Goal: Task Accomplishment & Management: Complete application form

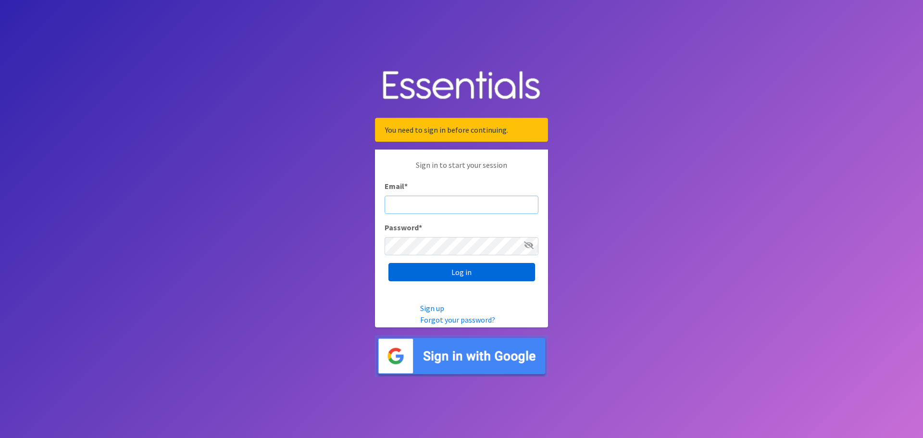
type input "[EMAIL_ADDRESS][US_STATE][DOMAIN_NAME]"
click at [484, 279] on input "Log in" at bounding box center [461, 272] width 147 height 18
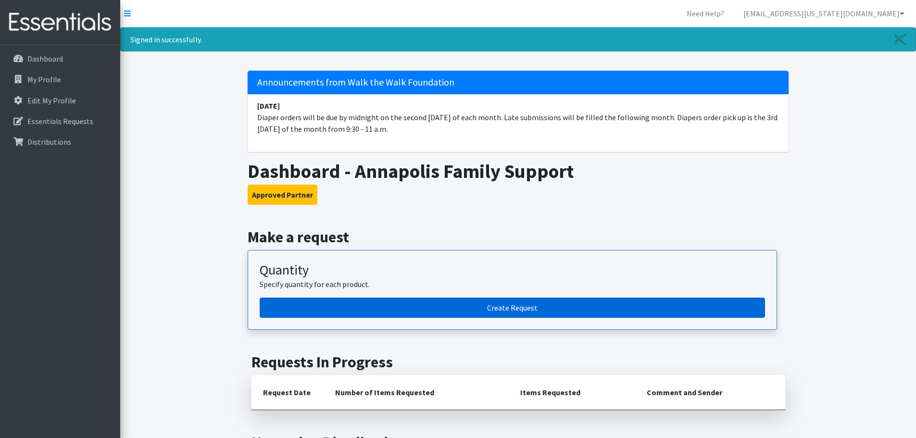
click at [355, 306] on link "Create Request" at bounding box center [512, 308] width 505 height 20
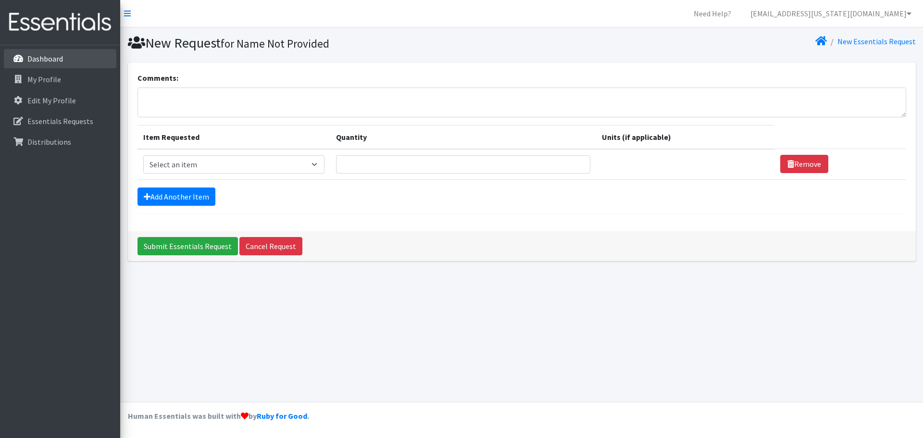
click at [64, 57] on link "Dashboard" at bounding box center [60, 58] width 112 height 19
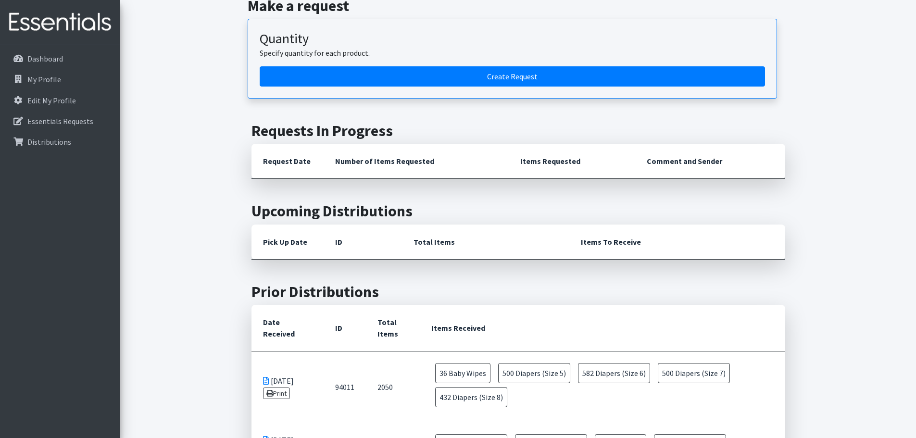
scroll to position [288, 0]
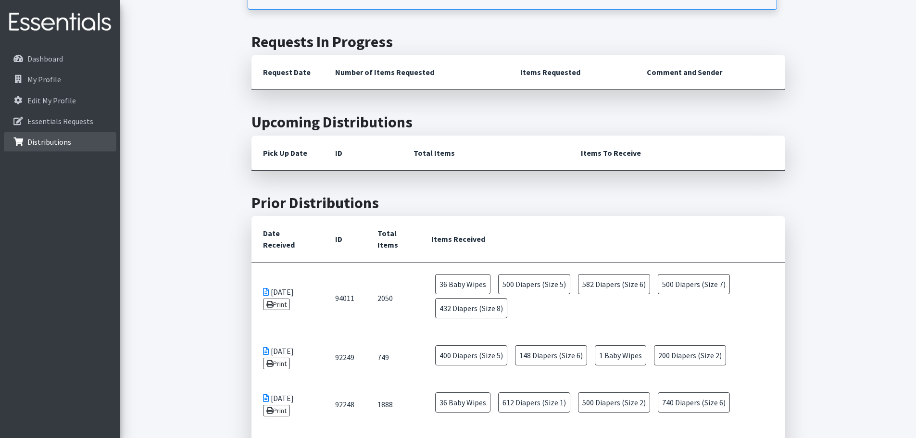
click at [51, 143] on p "Distributions" at bounding box center [49, 142] width 44 height 10
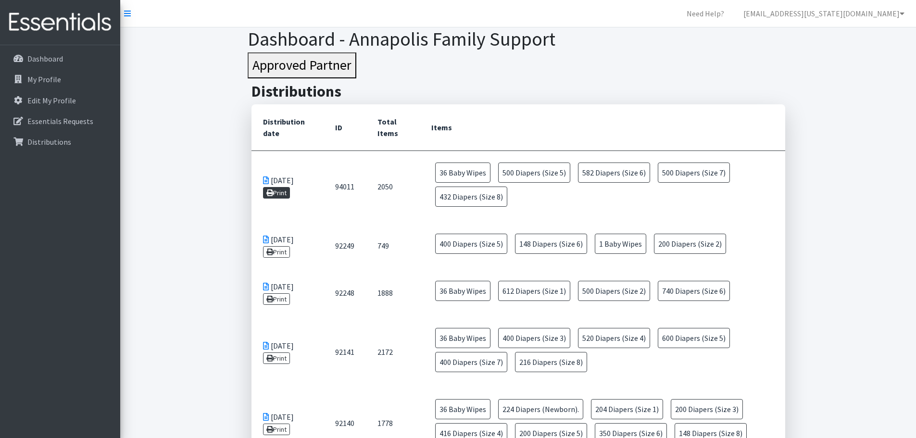
click at [281, 193] on link "Print" at bounding box center [276, 193] width 27 height 12
click at [68, 61] on link "Dashboard" at bounding box center [60, 58] width 112 height 19
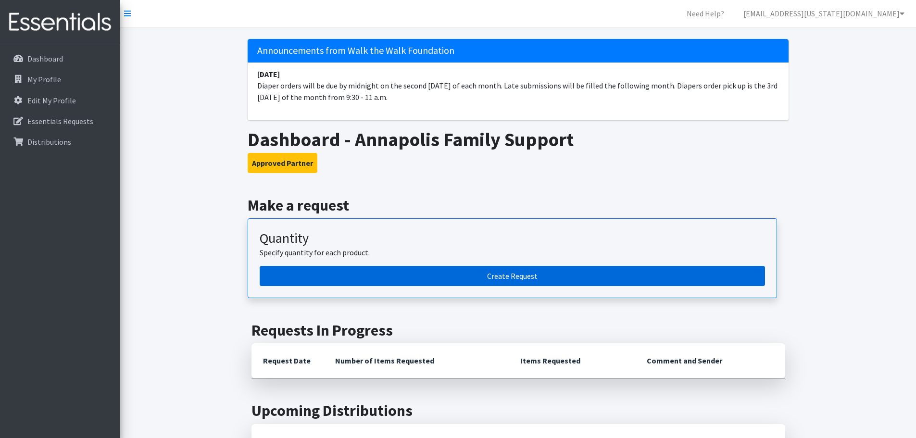
click at [435, 266] on link "Create Request" at bounding box center [512, 276] width 505 height 20
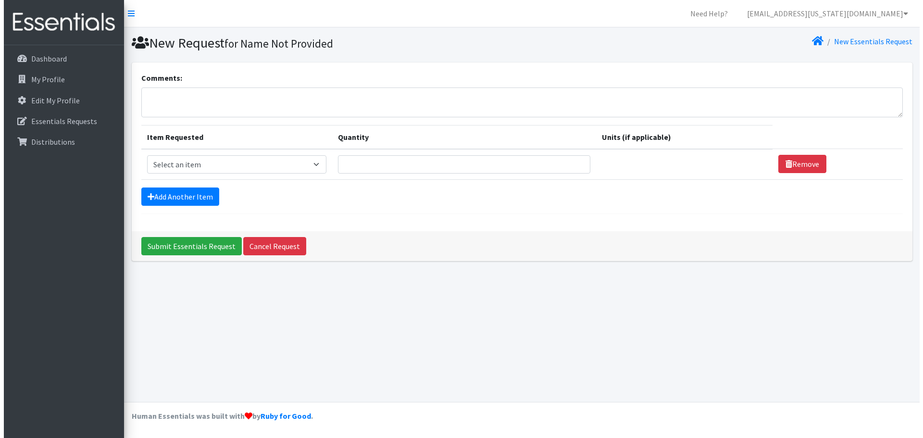
click at [249, 94] on textarea "Comments:" at bounding box center [517, 102] width 761 height 30
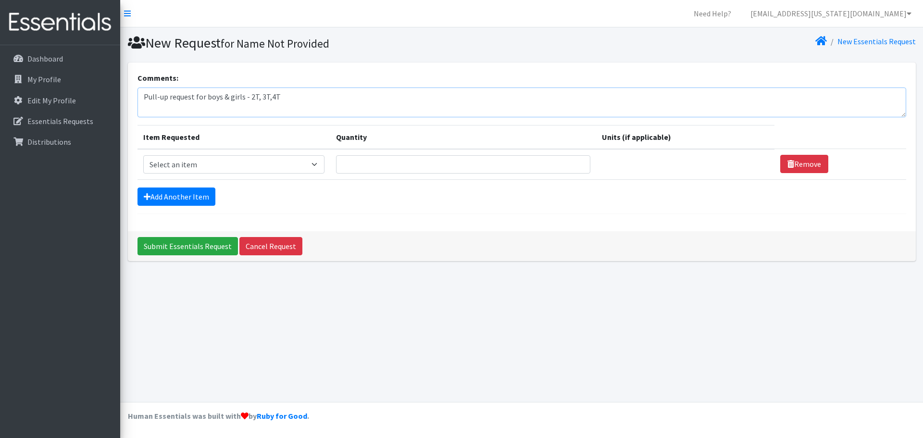
type textarea "Pull-up request for boys & girls - 2T, 3T,4T"
click at [244, 162] on select "Select an item Baby Wipes Diapers (Newborn). Diapers (Size 1) Diapers (Size 2) …" at bounding box center [233, 164] width 181 height 18
select select "14678"
click at [143, 155] on select "Select an item Baby Wipes Diapers (Newborn). Diapers (Size 1) Diapers (Size 2) …" at bounding box center [233, 164] width 181 height 18
click at [428, 160] on input "Quantity" at bounding box center [463, 164] width 255 height 18
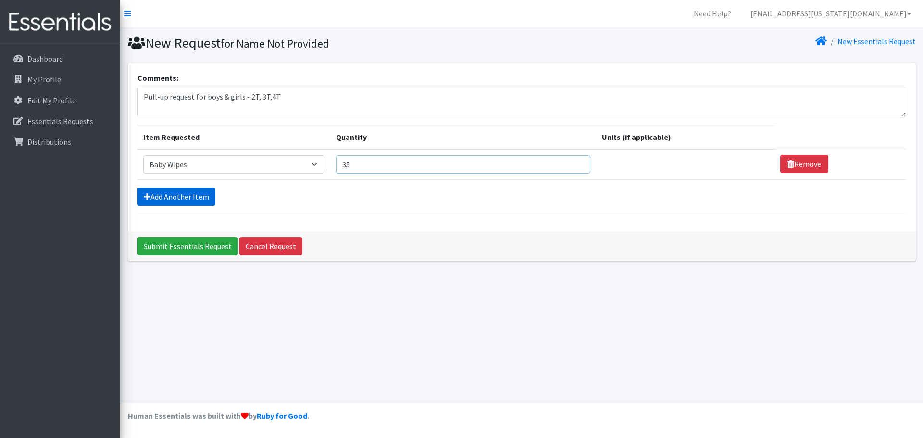
type input "35"
click at [169, 196] on link "Add Another Item" at bounding box center [176, 196] width 78 height 18
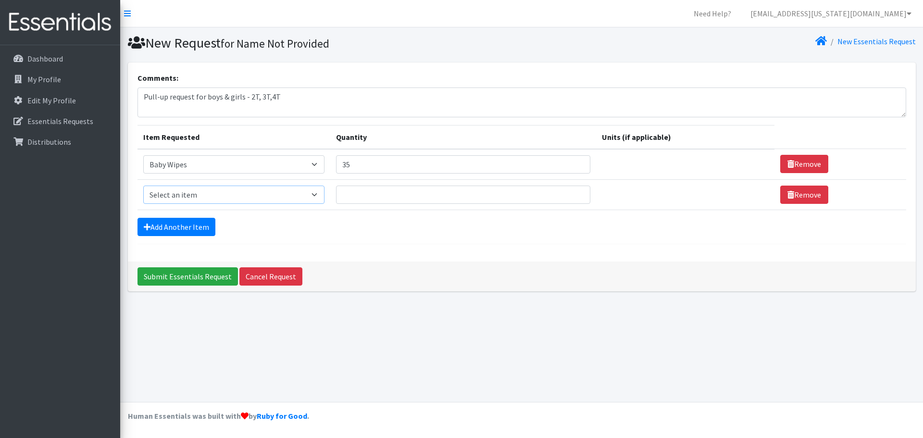
click at [172, 193] on select "Select an item Baby Wipes Diapers (Newborn). Diapers (Size 1) Diapers (Size 2) …" at bounding box center [233, 195] width 181 height 18
select select "11544"
click at [143, 186] on select "Select an item Baby Wipes Diapers (Newborn). Diapers (Size 1) Diapers (Size 2) …" at bounding box center [233, 195] width 181 height 18
click at [184, 225] on link "Add Another Item" at bounding box center [176, 227] width 78 height 18
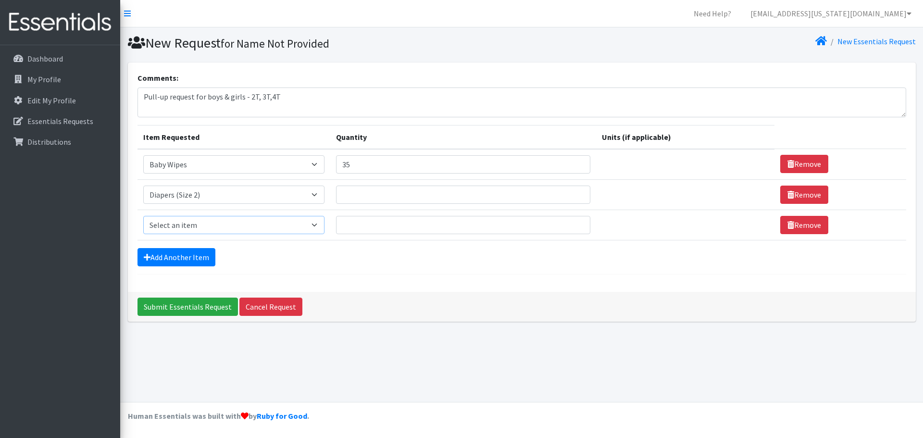
click at [186, 227] on select "Select an item Baby Wipes Diapers (Newborn). Diapers (Size 1) Diapers (Size 2) …" at bounding box center [233, 225] width 181 height 18
select select "11547"
click at [143, 216] on select "Select an item Baby Wipes Diapers (Newborn). Diapers (Size 1) Diapers (Size 2) …" at bounding box center [233, 225] width 181 height 18
click at [221, 315] on input "Submit Essentials Request" at bounding box center [187, 307] width 100 height 18
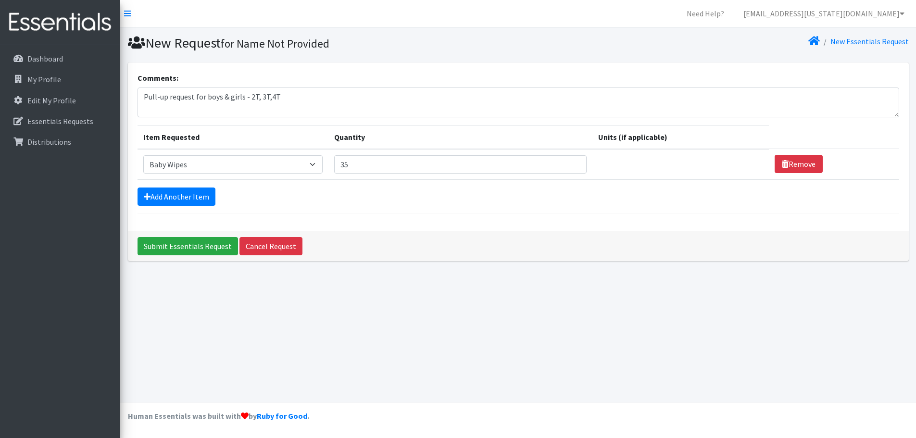
select select "14678"
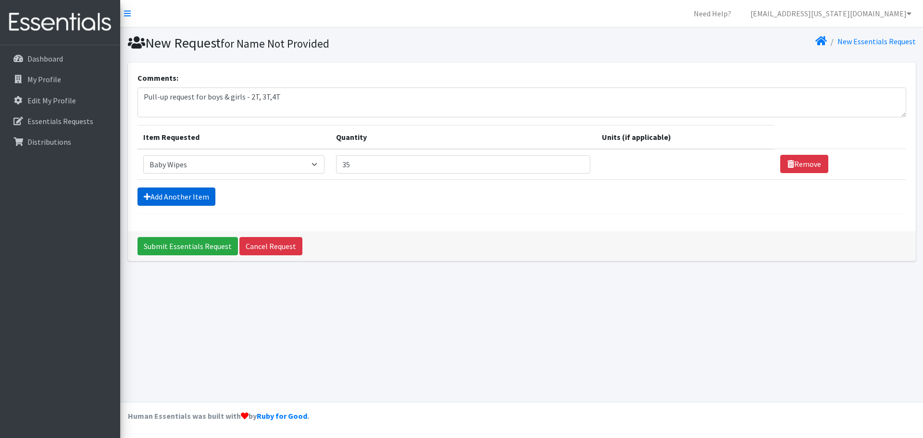
click at [191, 197] on link "Add Another Item" at bounding box center [176, 196] width 78 height 18
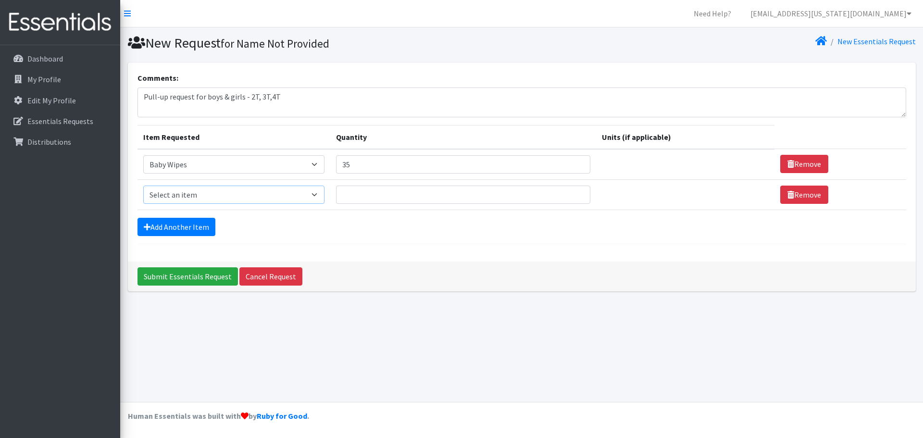
click at [191, 196] on select "Select an item Baby Wipes Diapers (Newborn). Diapers (Size 1) Diapers (Size 2) …" at bounding box center [233, 195] width 181 height 18
select select "11544"
click at [143, 186] on select "Select an item Baby Wipes Diapers (Newborn). Diapers (Size 1) Diapers (Size 2) …" at bounding box center [233, 195] width 181 height 18
click at [191, 229] on link "Add Another Item" at bounding box center [176, 227] width 78 height 18
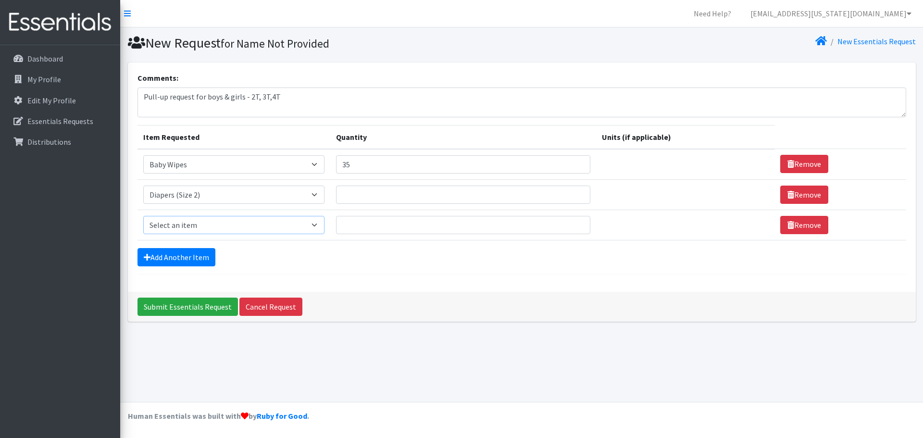
click at [208, 222] on select "Select an item Baby Wipes Diapers (Newborn). Diapers (Size 1) Diapers (Size 2) …" at bounding box center [233, 225] width 181 height 18
select select "11546"
click at [143, 216] on select "Select an item Baby Wipes Diapers (Newborn). Diapers (Size 1) Diapers (Size 2) …" at bounding box center [233, 225] width 181 height 18
click at [199, 259] on link "Add Another Item" at bounding box center [176, 257] width 78 height 18
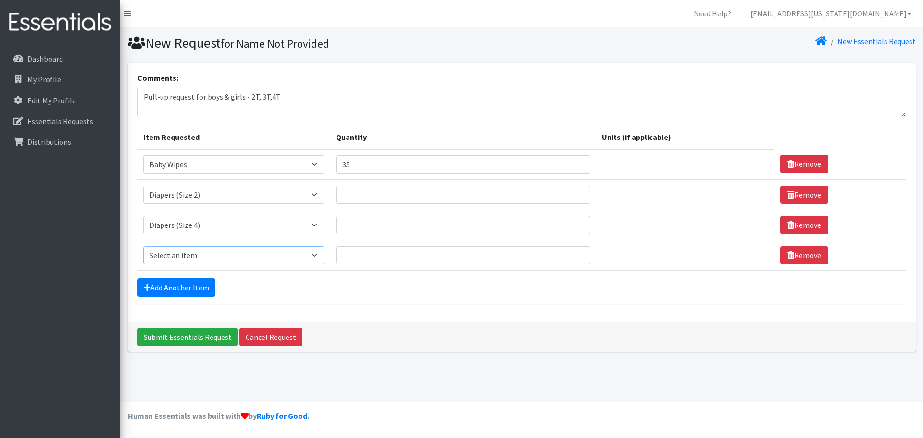
click at [210, 261] on select "Select an item Baby Wipes Diapers (Newborn). Diapers (Size 1) Diapers (Size 2) …" at bounding box center [233, 255] width 181 height 18
select select "11539"
click at [143, 246] on select "Select an item Baby Wipes Diapers (Newborn). Diapers (Size 1) Diapers (Size 2) …" at bounding box center [233, 255] width 181 height 18
click at [190, 281] on link "Add Another Item" at bounding box center [176, 287] width 78 height 18
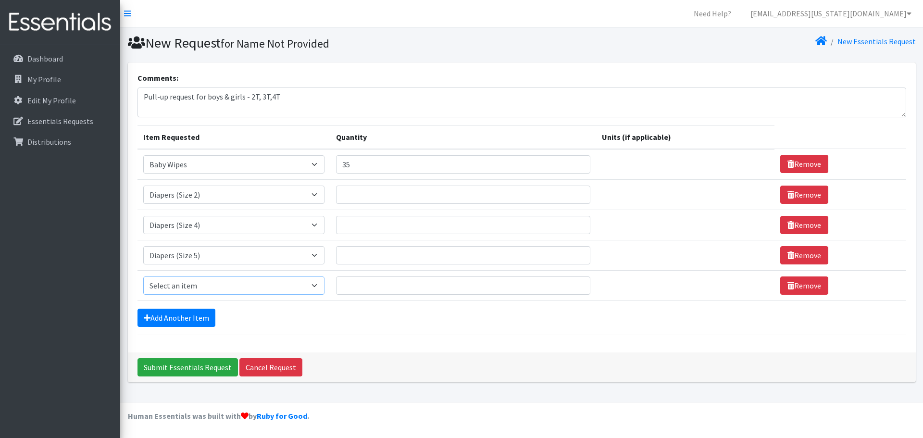
click at [216, 285] on select "Select an item Baby Wipes Diapers (Newborn). Diapers (Size 1) Diapers (Size 2) …" at bounding box center [233, 285] width 181 height 18
select select "11523"
click at [143, 276] on select "Select an item Baby Wipes Diapers (Newborn). Diapers (Size 1) Diapers (Size 2) …" at bounding box center [233, 285] width 181 height 18
click at [210, 310] on link "Add Another Item" at bounding box center [176, 318] width 78 height 18
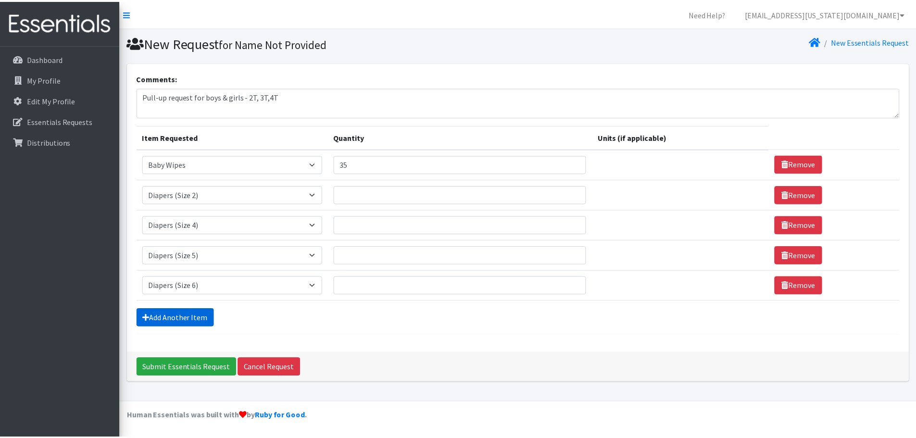
scroll to position [18, 0]
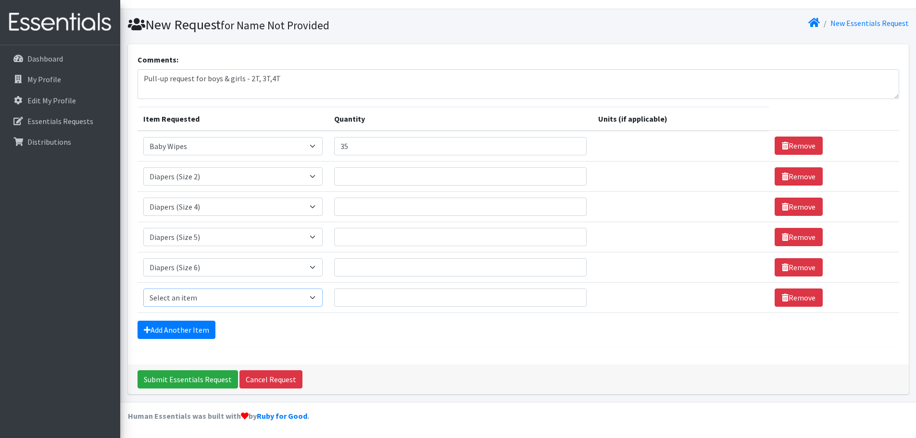
click at [215, 294] on select "Select an item Baby Wipes Diapers (Newborn). Diapers (Size 1) Diapers (Size 2) …" at bounding box center [233, 297] width 180 height 18
select select "14677"
click at [143, 288] on select "Select an item Baby Wipes Diapers (Newborn). Diapers (Size 1) Diapers (Size 2) …" at bounding box center [233, 297] width 180 height 18
click at [192, 323] on link "Add Another Item" at bounding box center [176, 330] width 78 height 18
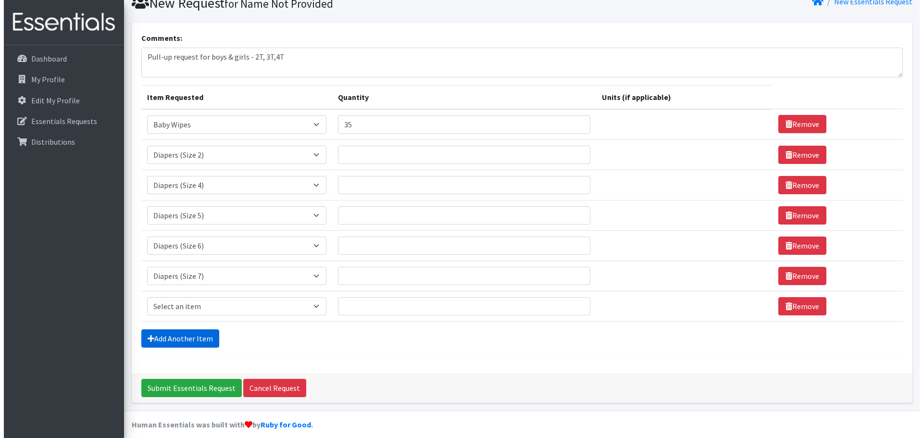
scroll to position [49, 0]
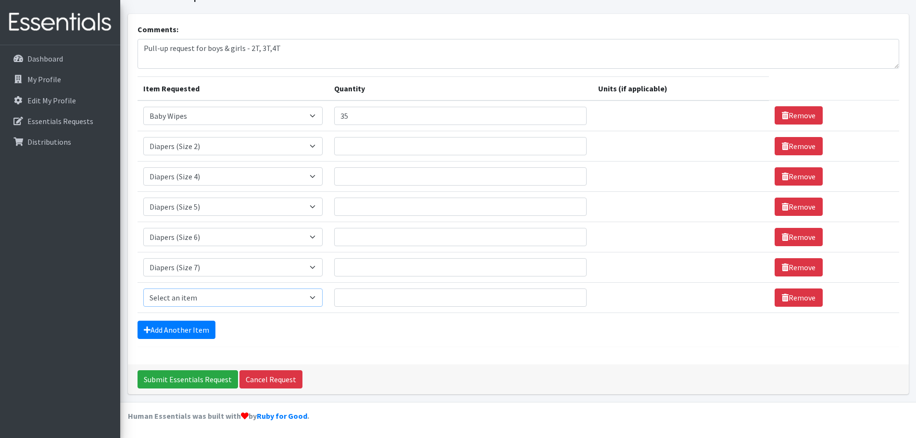
click at [210, 297] on select "Select an item Baby Wipes Diapers (Newborn). Diapers (Size 1) Diapers (Size 2) …" at bounding box center [233, 297] width 180 height 18
select select "15172"
click at [143, 288] on select "Select an item Baby Wipes Diapers (Newborn). Diapers (Size 1) Diapers (Size 2) …" at bounding box center [233, 297] width 180 height 18
click at [364, 149] on input "Quantity" at bounding box center [460, 146] width 252 height 18
type input "10"
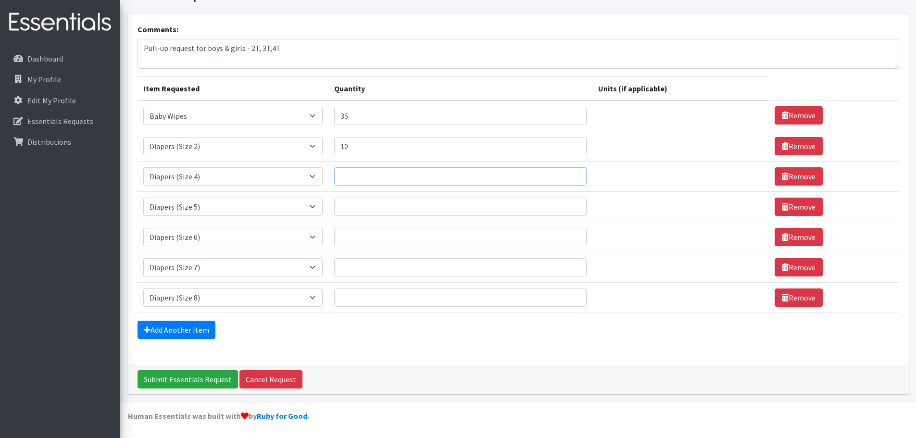
click at [361, 171] on input "Quantity" at bounding box center [460, 176] width 252 height 18
type input "10"
click at [360, 205] on input "Quantity" at bounding box center [460, 207] width 252 height 18
click at [364, 276] on td "Quantity" at bounding box center [459, 267] width 263 height 30
click at [364, 273] on input "Quantity" at bounding box center [460, 267] width 252 height 18
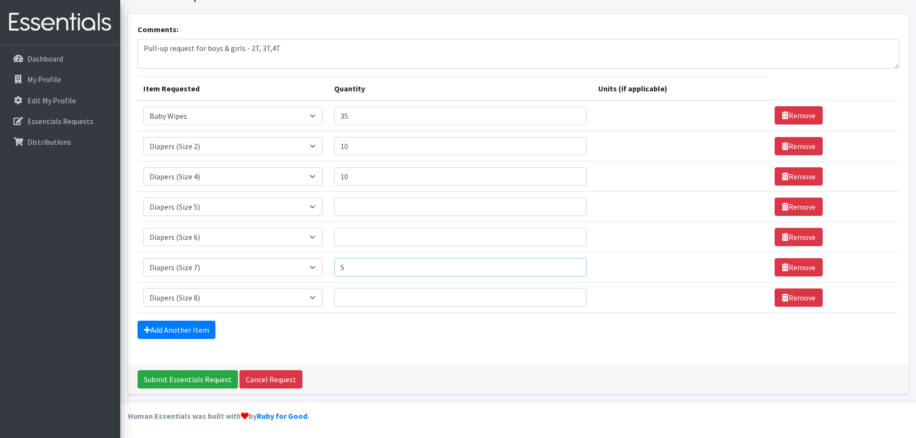
type input "5"
click at [364, 300] on input "Quantity" at bounding box center [460, 297] width 252 height 18
type input "5"
click at [358, 212] on input "Quantity" at bounding box center [460, 207] width 252 height 18
type input "3"
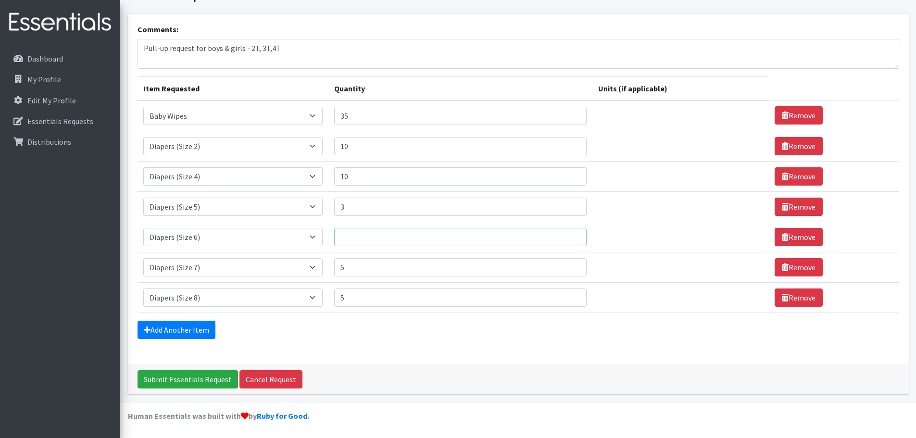
click at [349, 235] on input "Quantity" at bounding box center [460, 237] width 252 height 18
type input "3"
type input "2"
click at [377, 333] on div "Add Another Item" at bounding box center [517, 330] width 761 height 18
click at [198, 384] on input "Submit Essentials Request" at bounding box center [187, 379] width 100 height 18
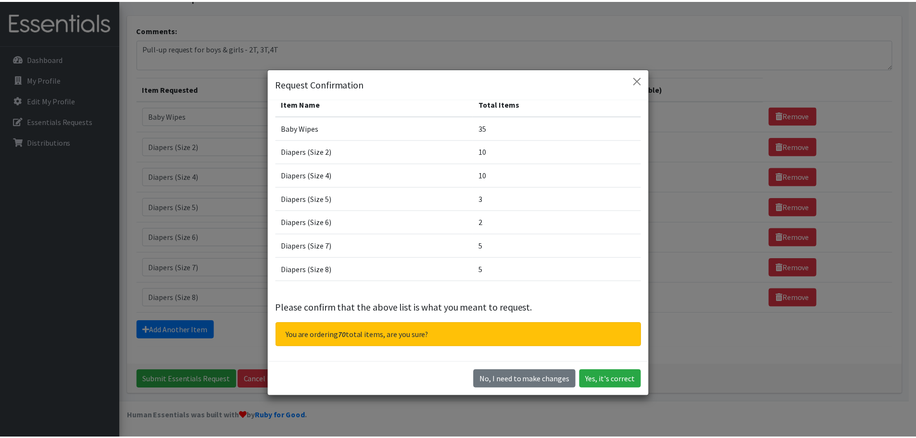
scroll to position [0, 0]
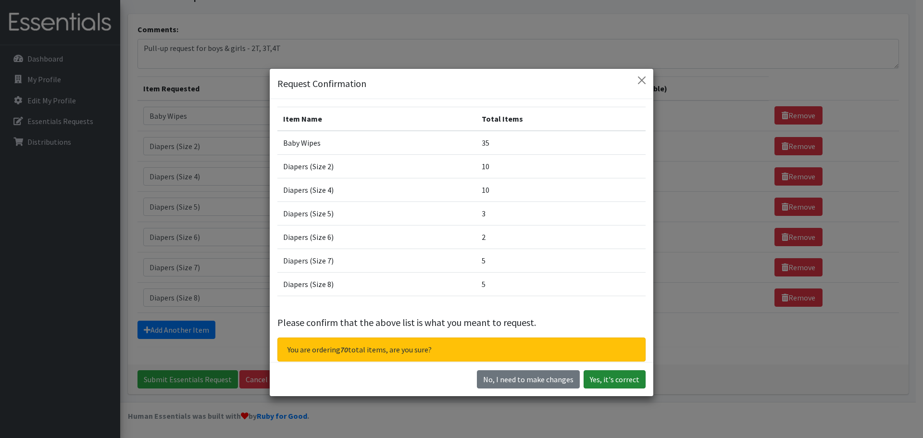
click at [607, 378] on button "Yes, it's correct" at bounding box center [615, 379] width 62 height 18
